Goal: Find specific page/section: Find specific page/section

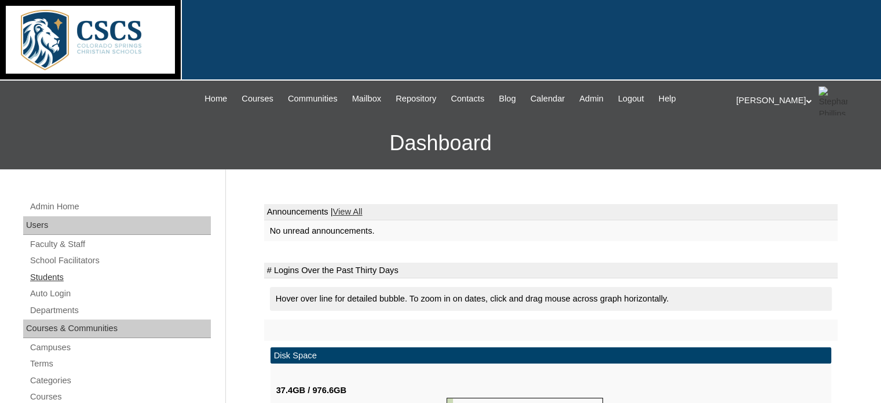
click at [48, 279] on link "Students" at bounding box center [120, 277] width 182 height 14
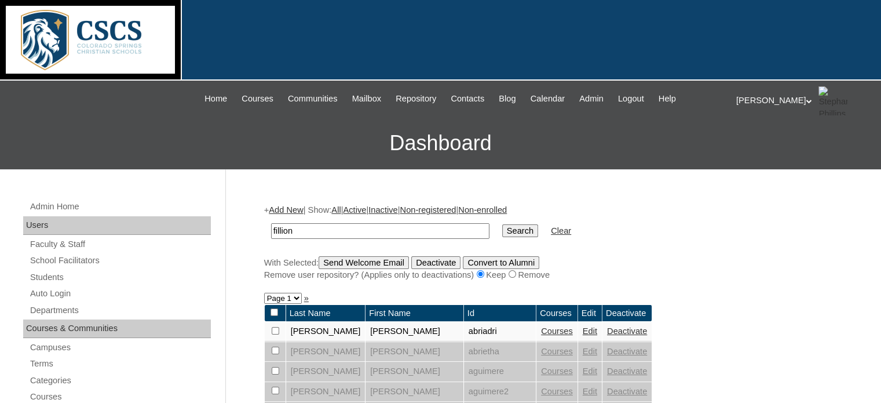
type input "fillion"
click at [502, 224] on input "Search" at bounding box center [520, 230] width 36 height 13
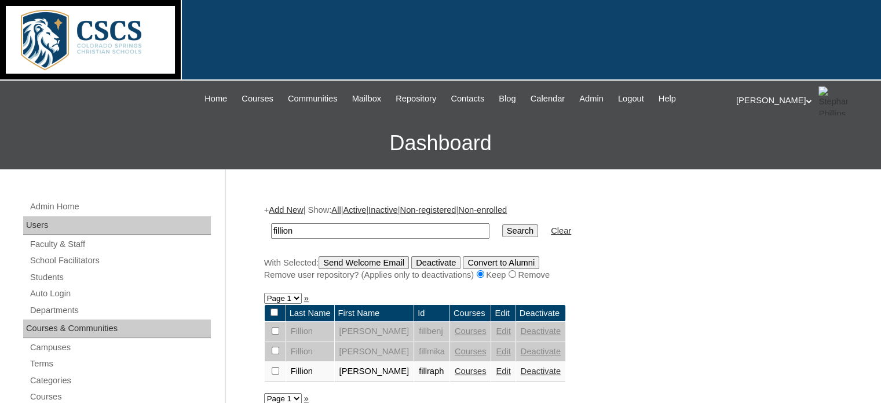
click at [455, 368] on link "Courses" at bounding box center [471, 370] width 32 height 9
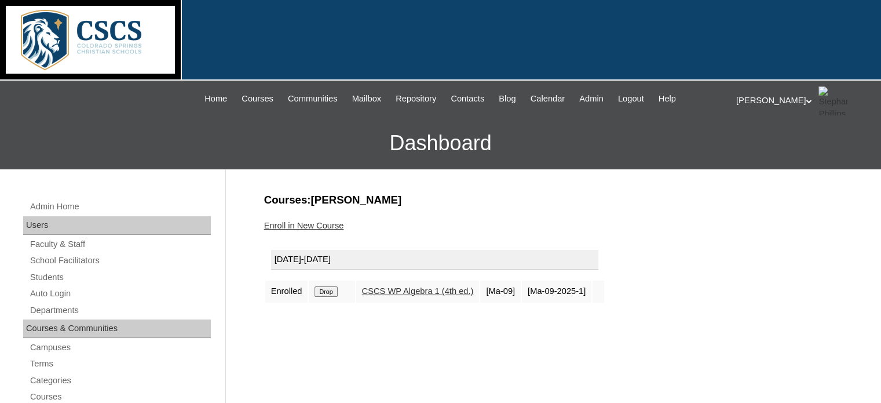
click at [443, 291] on link "CSCS WP Algebra 1 (4th ed.)" at bounding box center [418, 290] width 112 height 9
